Goal: Task Accomplishment & Management: Complete application form

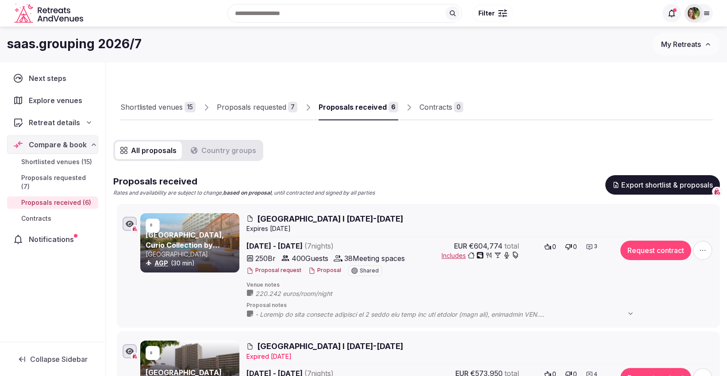
click at [666, 42] on span "My Retreats" at bounding box center [681, 44] width 40 height 9
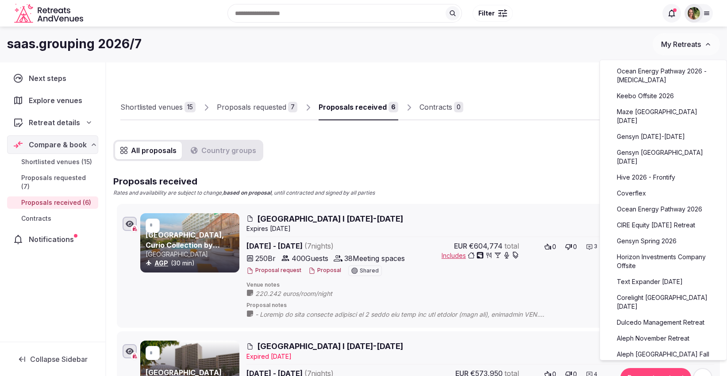
scroll to position [144, 0]
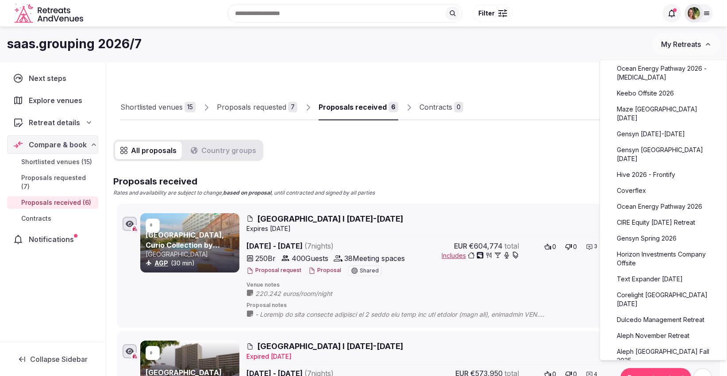
click at [643, 284] on link "Text Expander [DATE]" at bounding box center [663, 279] width 109 height 14
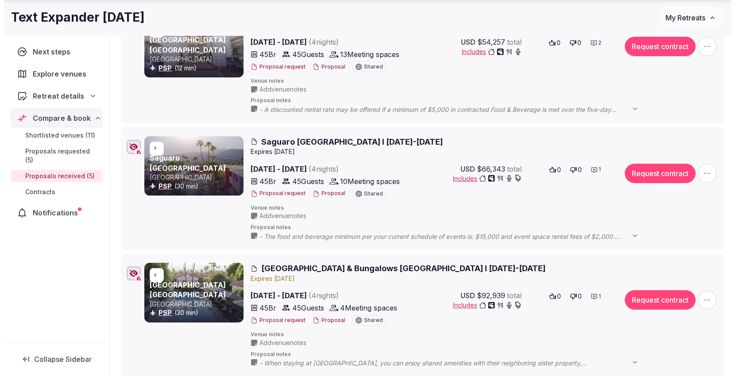
scroll to position [231, 0]
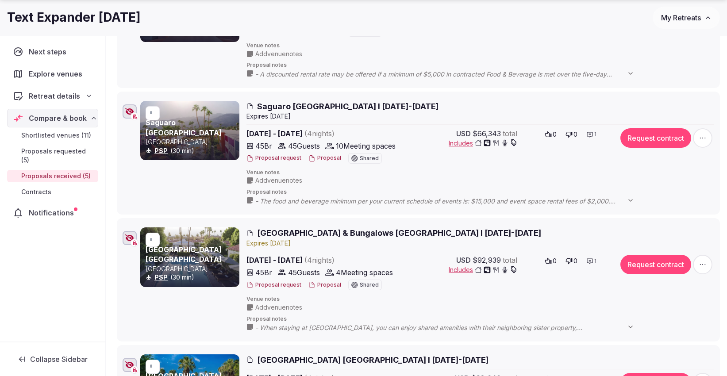
click at [324, 281] on button "Proposal" at bounding box center [324, 285] width 33 height 8
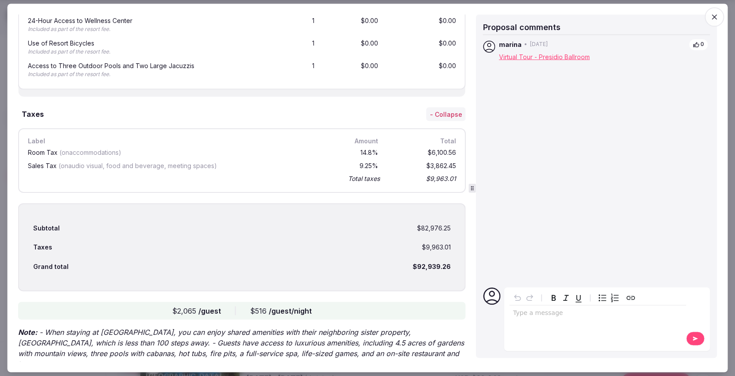
scroll to position [2329, 0]
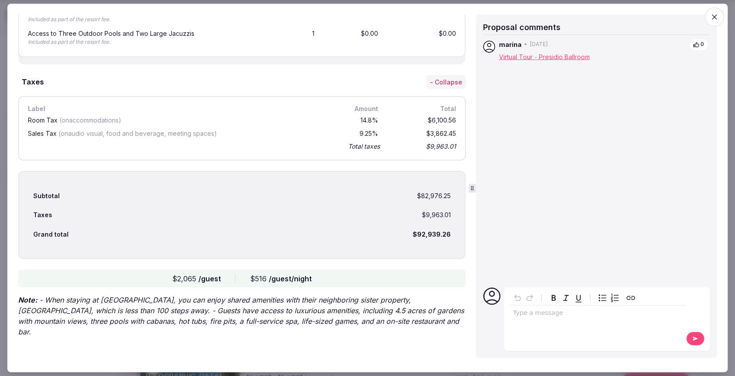
click at [716, 15] on icon "button" at bounding box center [714, 17] width 5 height 5
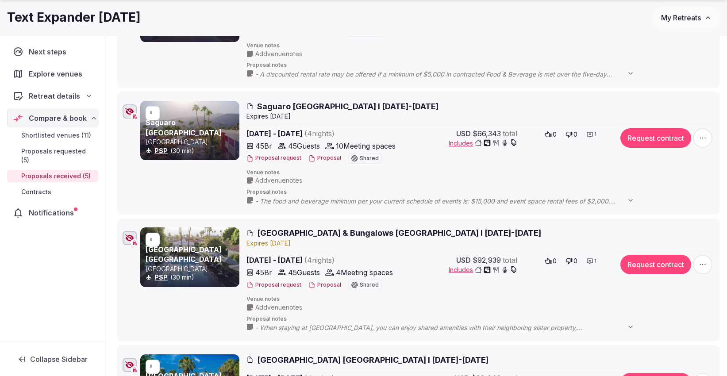
click at [319, 160] on button "Proposal" at bounding box center [324, 158] width 33 height 8
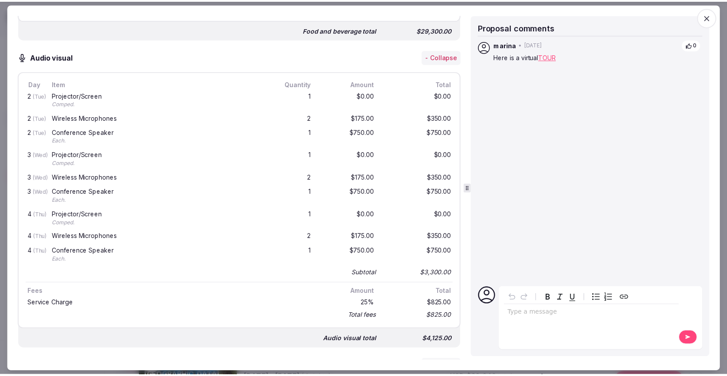
scroll to position [1638, 0]
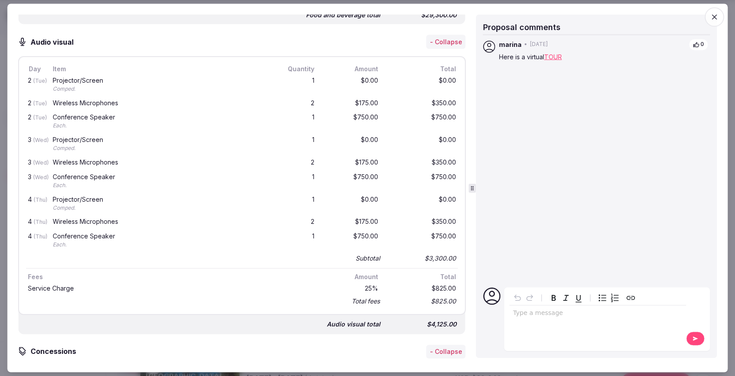
click at [716, 15] on icon "button" at bounding box center [714, 17] width 5 height 5
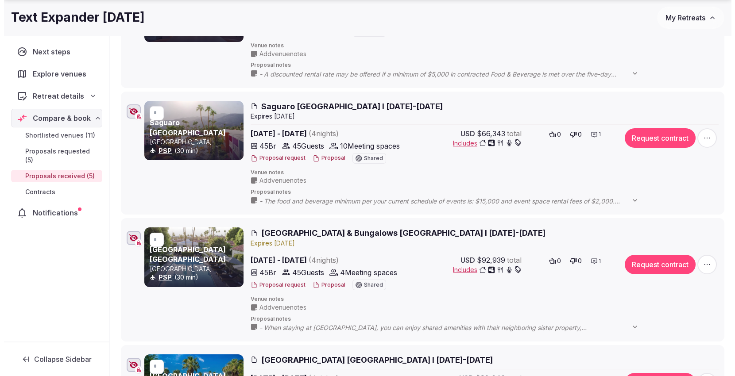
scroll to position [370, 0]
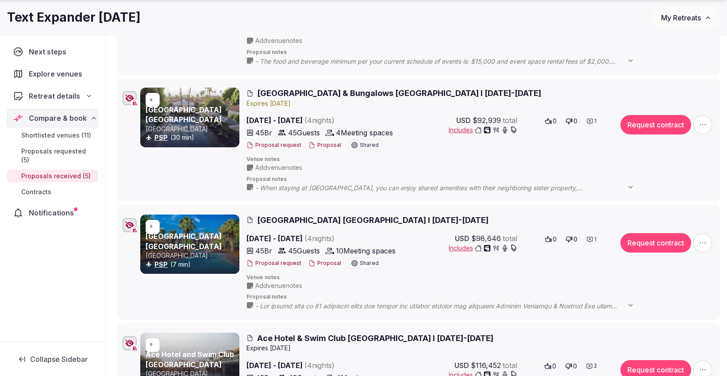
click at [328, 260] on button "Proposal" at bounding box center [324, 264] width 33 height 8
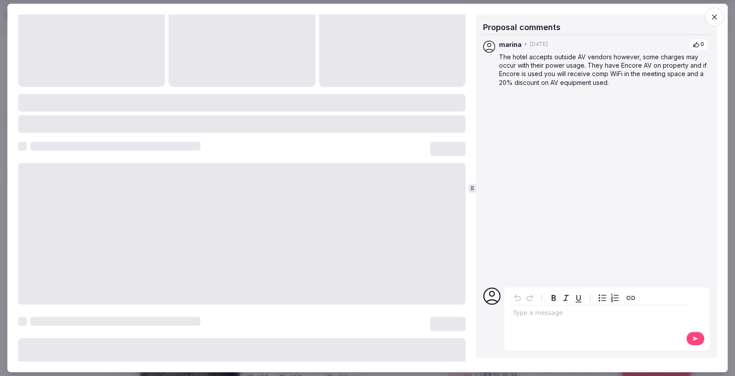
scroll to position [37, 0]
click at [716, 14] on icon "button" at bounding box center [713, 17] width 9 height 9
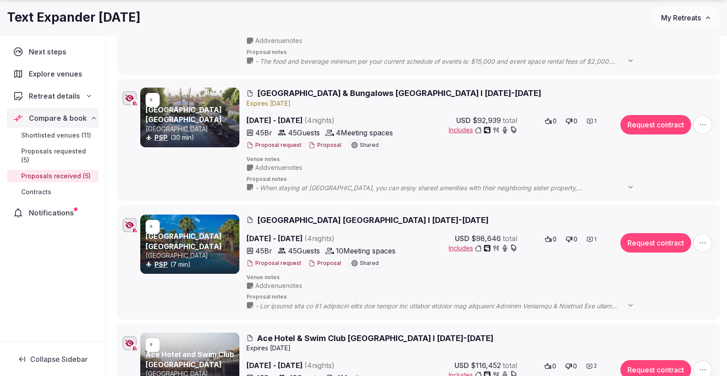
click at [322, 260] on button "Proposal" at bounding box center [324, 264] width 33 height 8
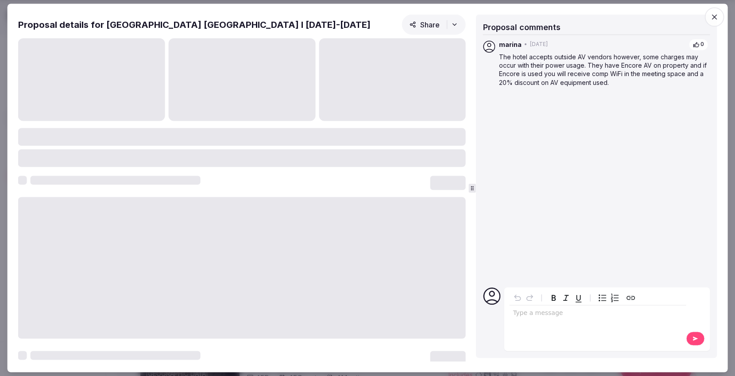
click at [717, 20] on icon "button" at bounding box center [713, 17] width 9 height 9
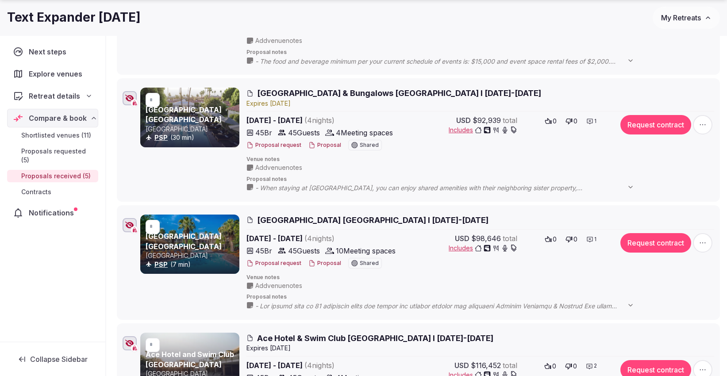
click at [318, 262] on button "Proposal" at bounding box center [324, 264] width 33 height 8
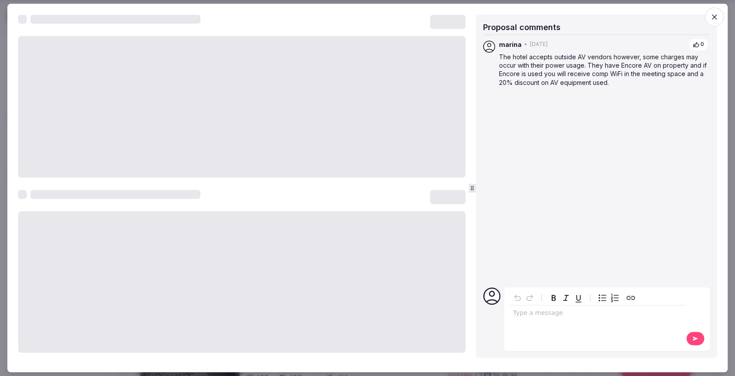
scroll to position [675, 0]
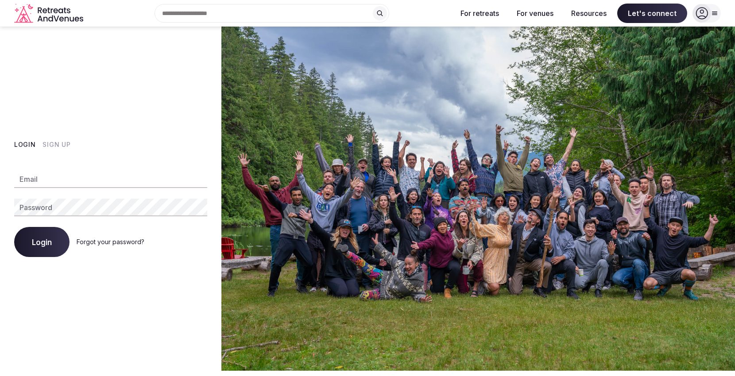
type input "**********"
click at [35, 241] on span "Login" at bounding box center [42, 242] width 20 height 9
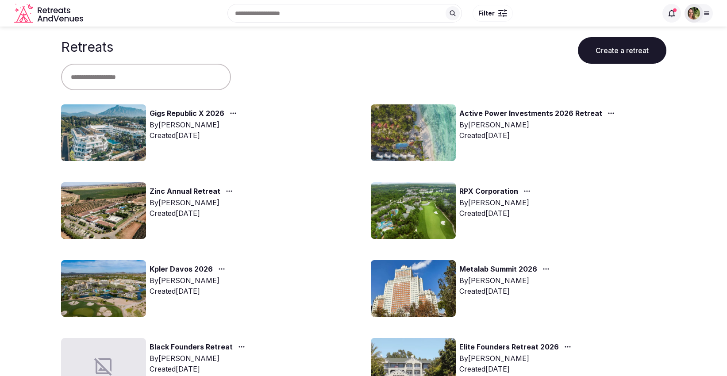
click at [140, 74] on input "text" at bounding box center [146, 77] width 170 height 27
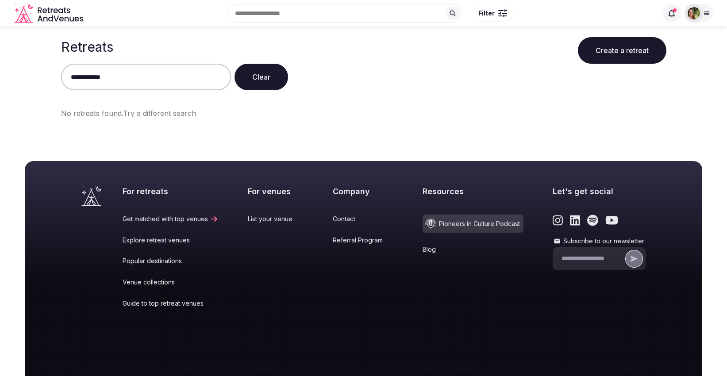
click at [94, 77] on input "**********" at bounding box center [146, 77] width 170 height 27
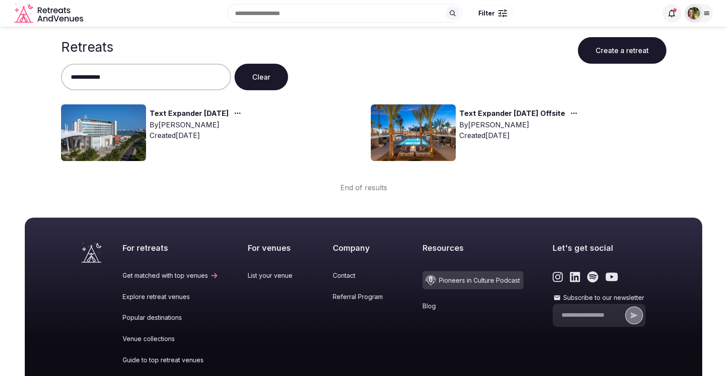
type input "**********"
click at [241, 112] on icon "button" at bounding box center [237, 113] width 7 height 7
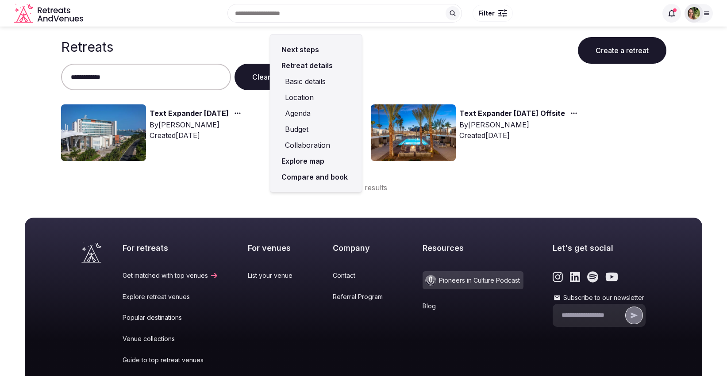
click at [296, 177] on link "Compare and book" at bounding box center [315, 177] width 77 height 16
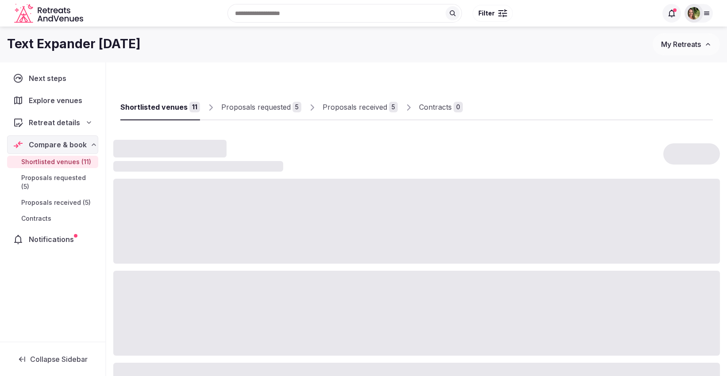
click at [357, 108] on div "Proposals received" at bounding box center [355, 107] width 65 height 11
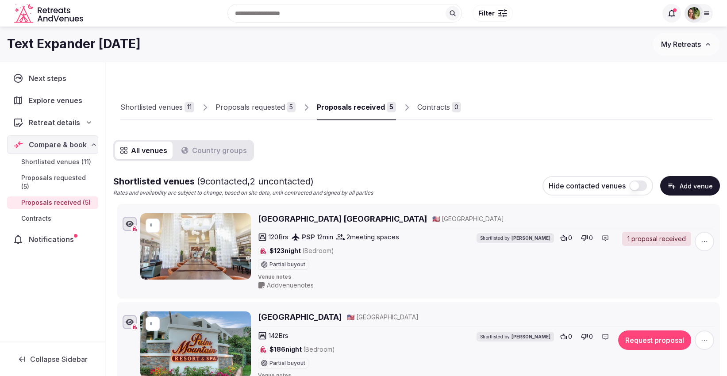
click at [347, 104] on div "Proposals received" at bounding box center [351, 107] width 68 height 11
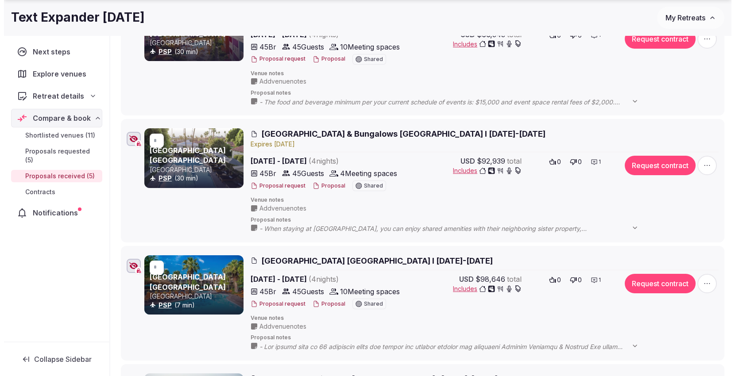
scroll to position [333, 0]
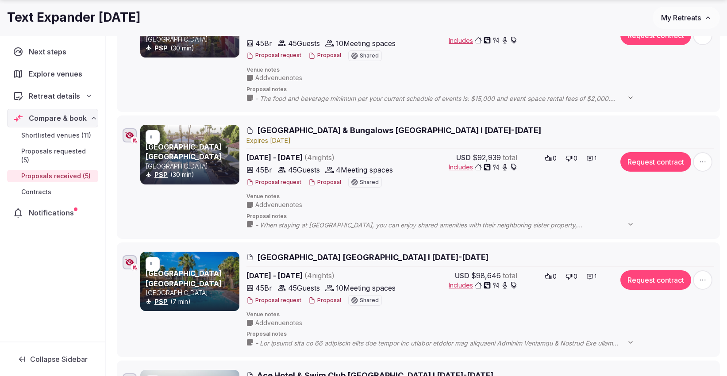
click at [321, 297] on button "Proposal" at bounding box center [324, 301] width 33 height 8
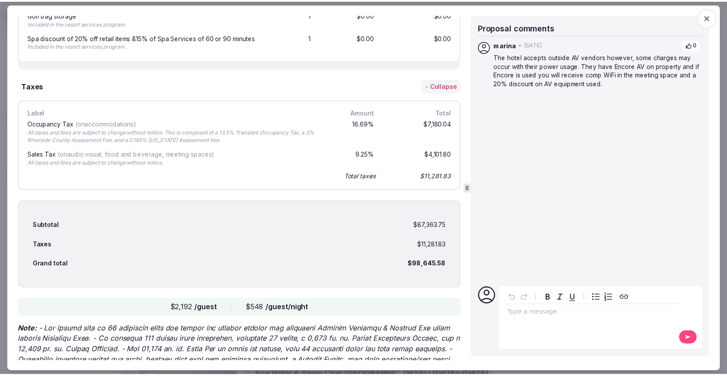
scroll to position [2558, 0]
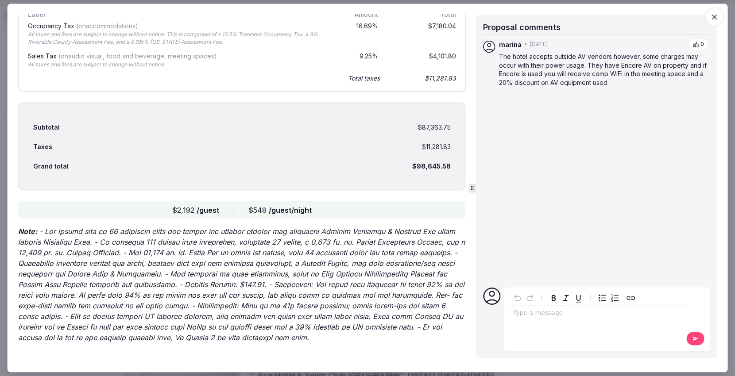
click at [714, 21] on span "button" at bounding box center [713, 17] width 19 height 19
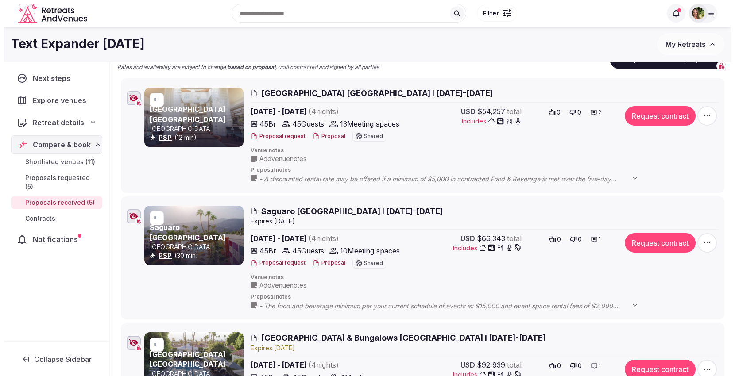
scroll to position [100, 0]
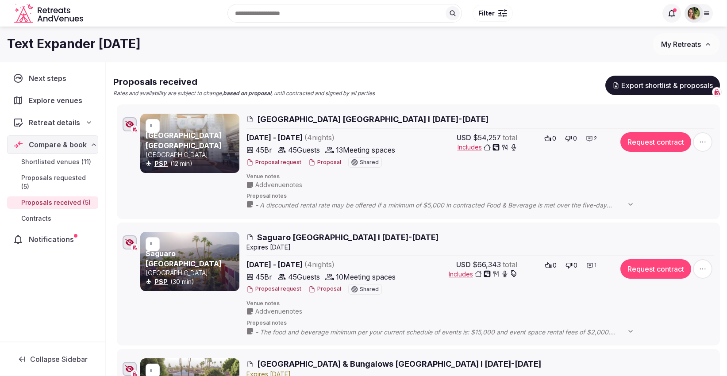
click at [317, 165] on button "Proposal" at bounding box center [324, 163] width 33 height 8
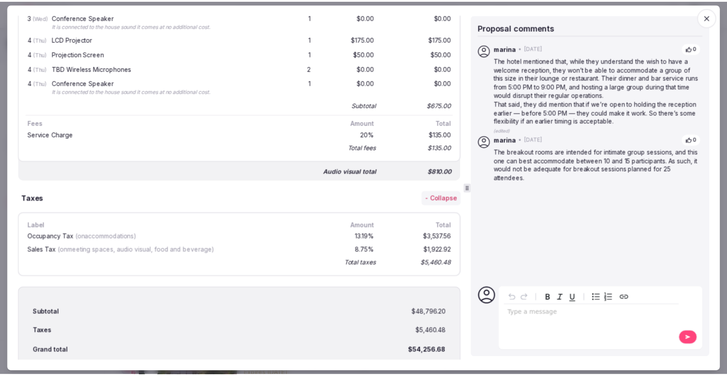
scroll to position [2166, 0]
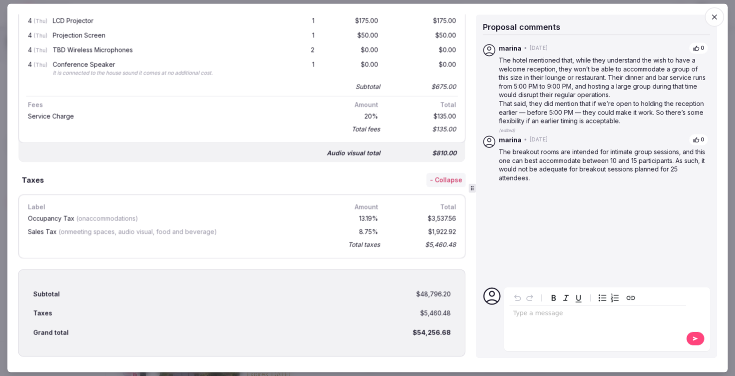
click at [714, 15] on icon "button" at bounding box center [713, 17] width 9 height 9
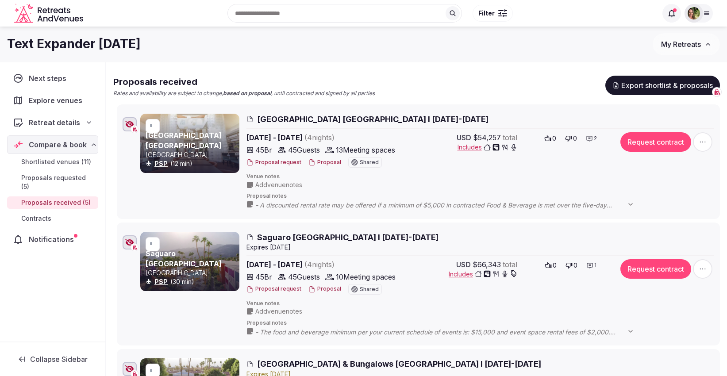
click at [687, 42] on span "My Retreats" at bounding box center [681, 44] width 40 height 9
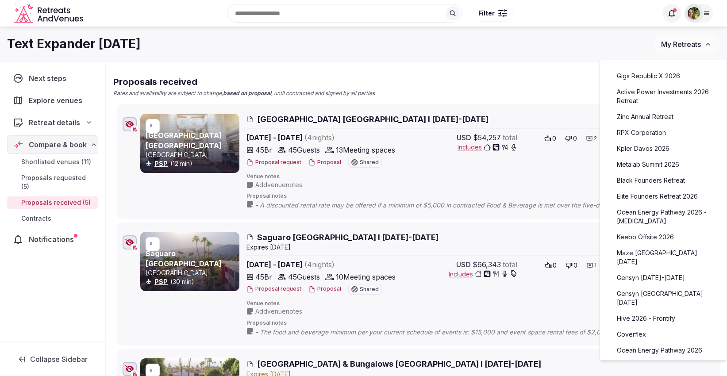
click at [640, 328] on link "Coverflex" at bounding box center [663, 335] width 109 height 14
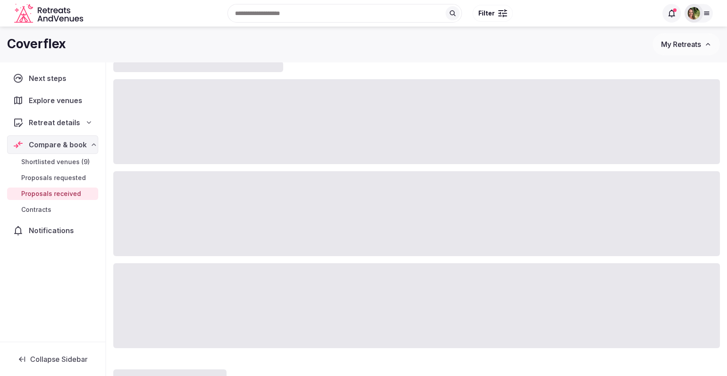
scroll to position [30, 0]
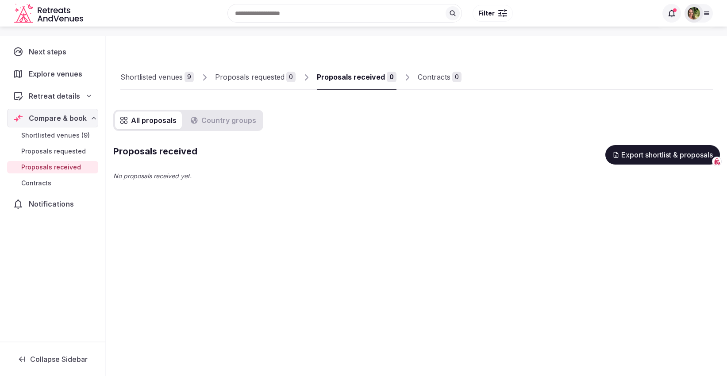
click at [162, 73] on div "Shortlisted venues" at bounding box center [151, 77] width 62 height 11
click at [237, 79] on div "Proposals requested" at bounding box center [249, 77] width 69 height 11
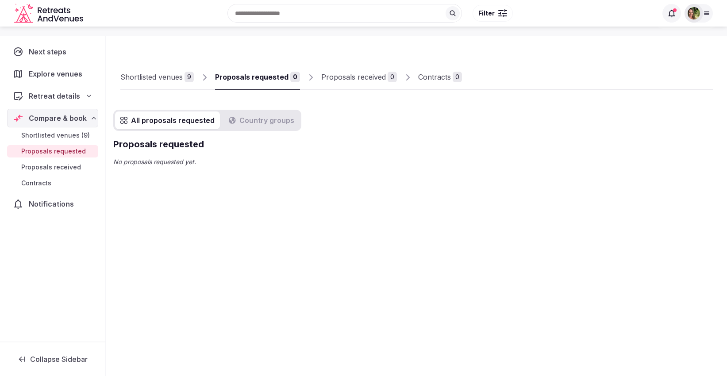
click at [158, 75] on div "Shortlisted venues" at bounding box center [151, 77] width 62 height 11
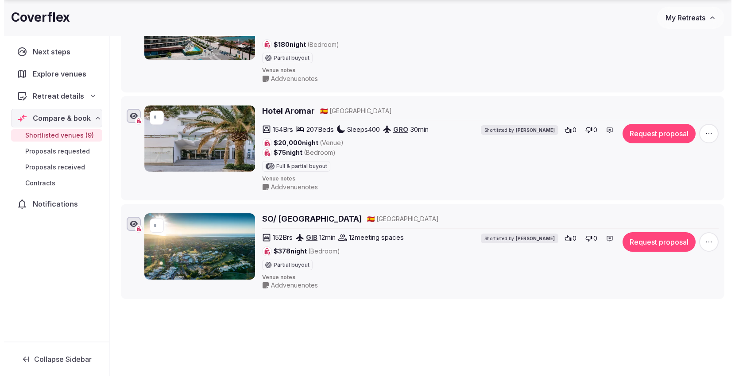
scroll to position [824, 0]
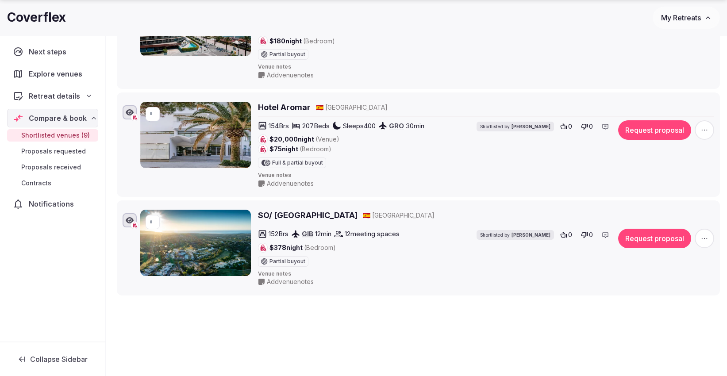
click at [652, 122] on button "Request proposal" at bounding box center [654, 129] width 73 height 19
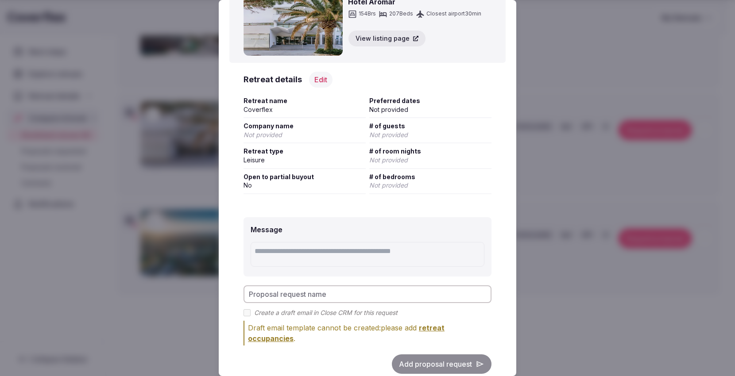
scroll to position [77, 0]
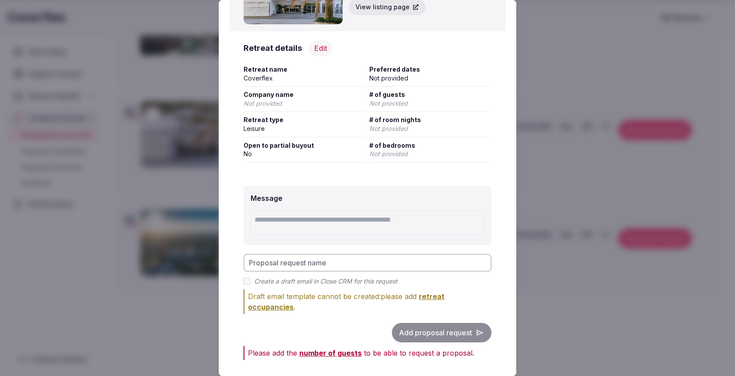
click at [318, 52] on button "Edit" at bounding box center [320, 48] width 23 height 16
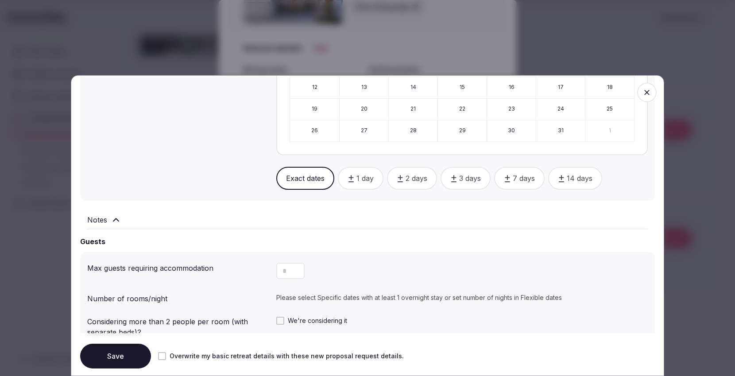
scroll to position [494, 0]
click at [290, 264] on button "Increment" at bounding box center [297, 268] width 14 height 8
type input "*"
drag, startPoint x: 288, startPoint y: 272, endPoint x: 275, endPoint y: 272, distance: 12.8
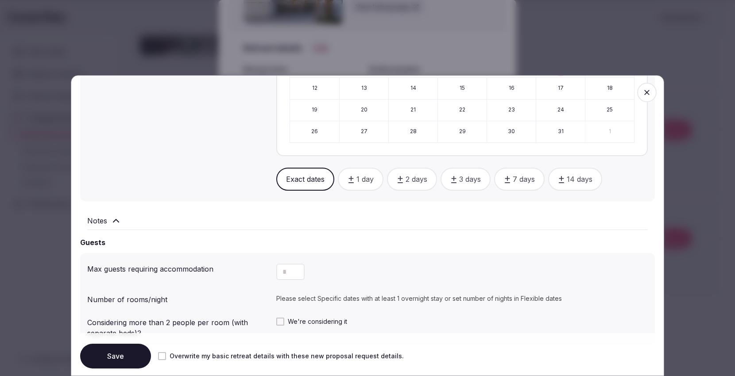
click at [290, 272] on button "Decrement" at bounding box center [297, 276] width 14 height 8
click at [278, 272] on input "*" at bounding box center [290, 272] width 28 height 16
type input "***"
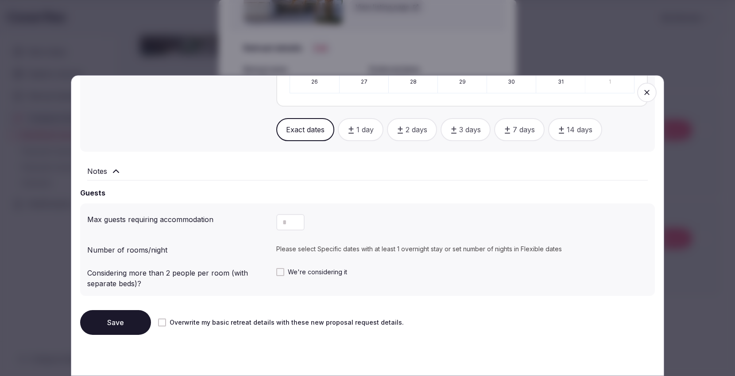
click at [108, 320] on button "Save" at bounding box center [115, 322] width 71 height 25
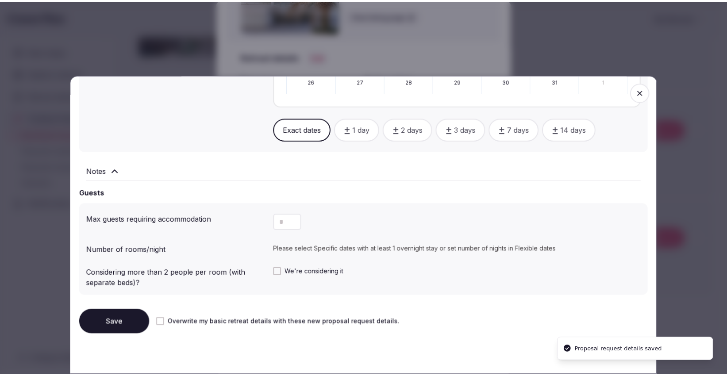
scroll to position [66, 0]
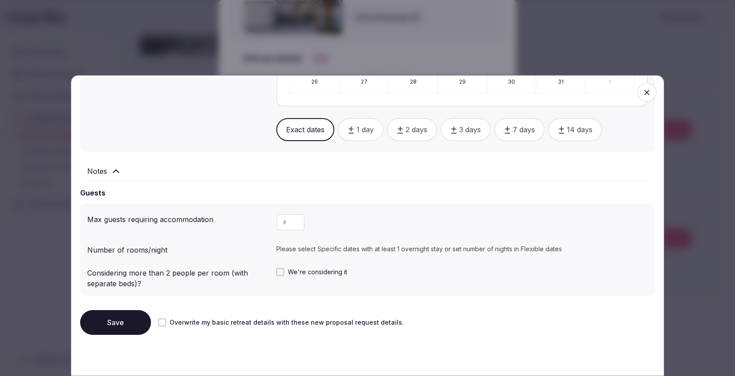
click at [108, 320] on button "Save" at bounding box center [115, 322] width 71 height 25
click at [642, 95] on icon "button" at bounding box center [646, 92] width 9 height 9
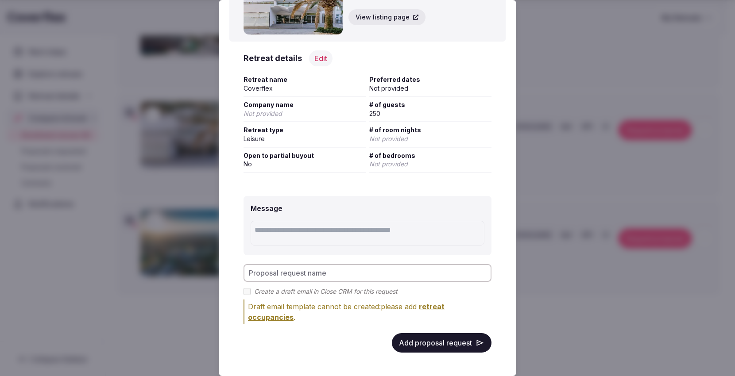
click at [411, 343] on button "Add proposal request" at bounding box center [442, 342] width 100 height 19
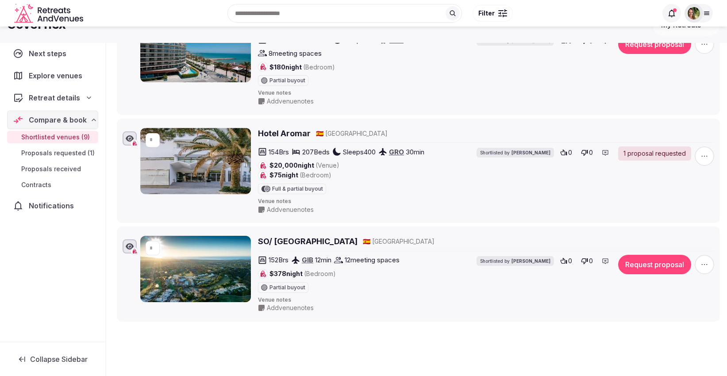
scroll to position [797, 0]
